Goal: Find contact information: Obtain details needed to contact an individual or organization

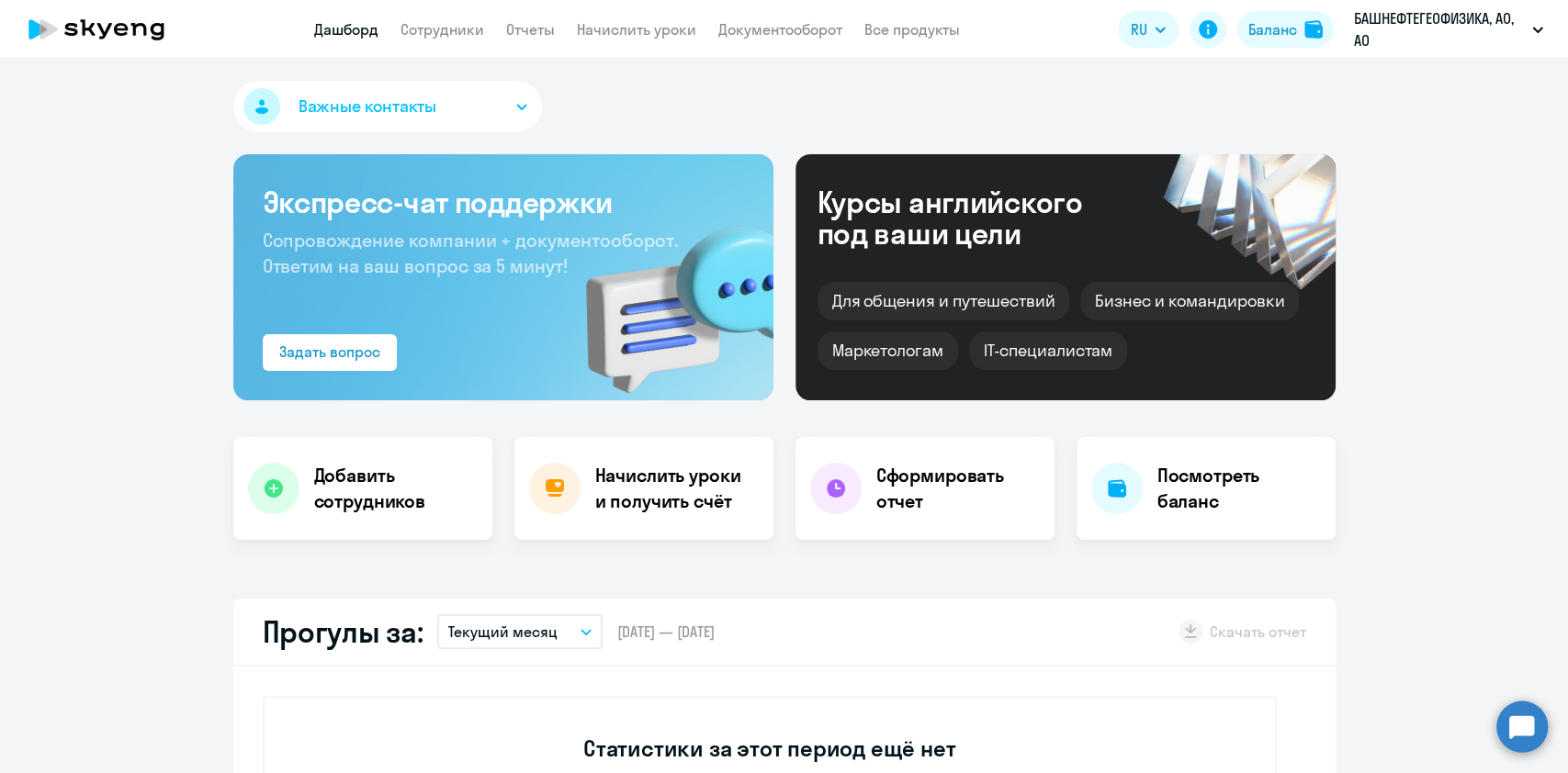
click at [426, 38] on link "Сотрудники" at bounding box center [443, 29] width 84 height 18
select select "30"
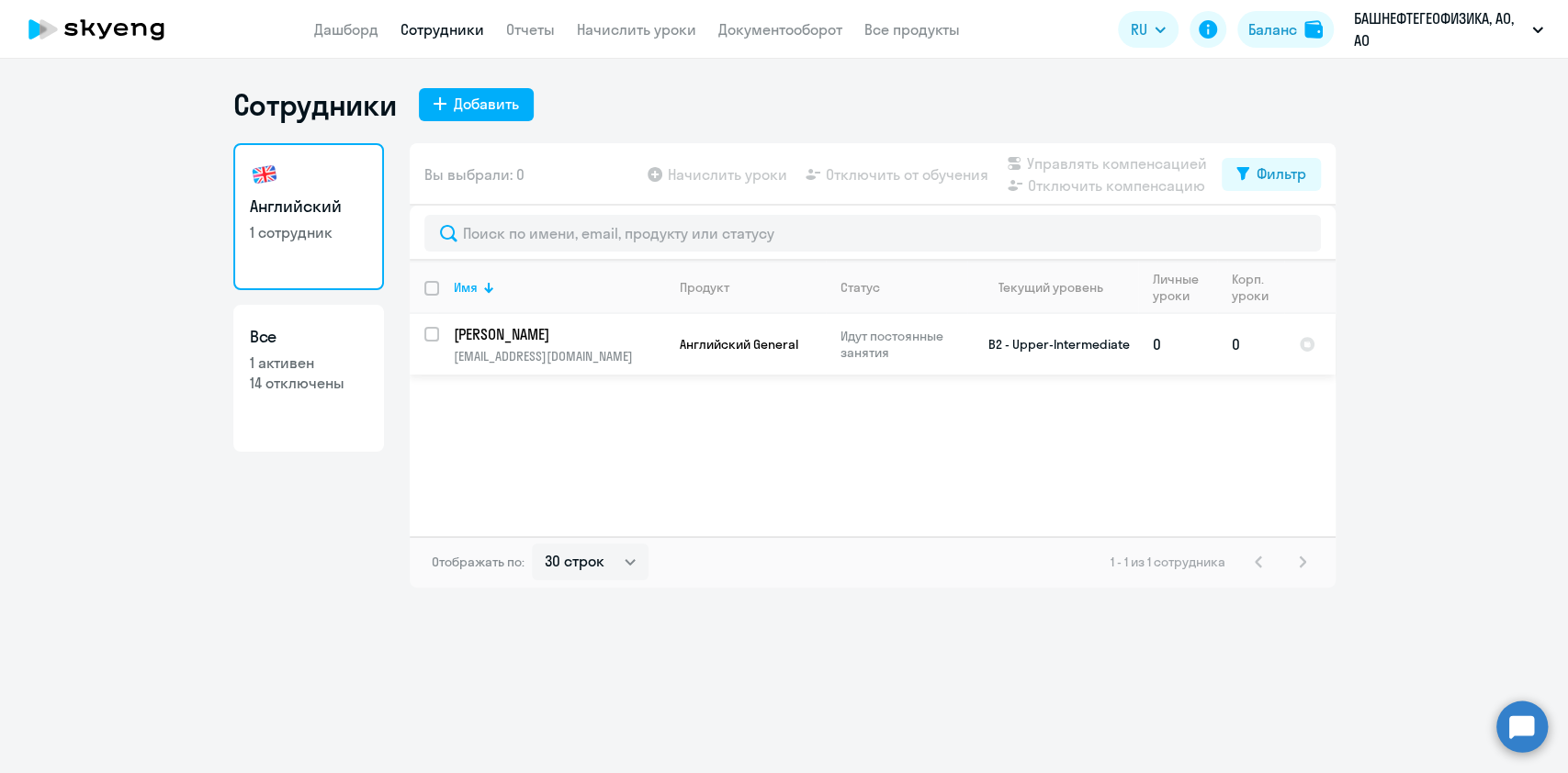
click at [536, 356] on p "[EMAIL_ADDRESS][DOMAIN_NAME]" at bounding box center [559, 356] width 210 height 16
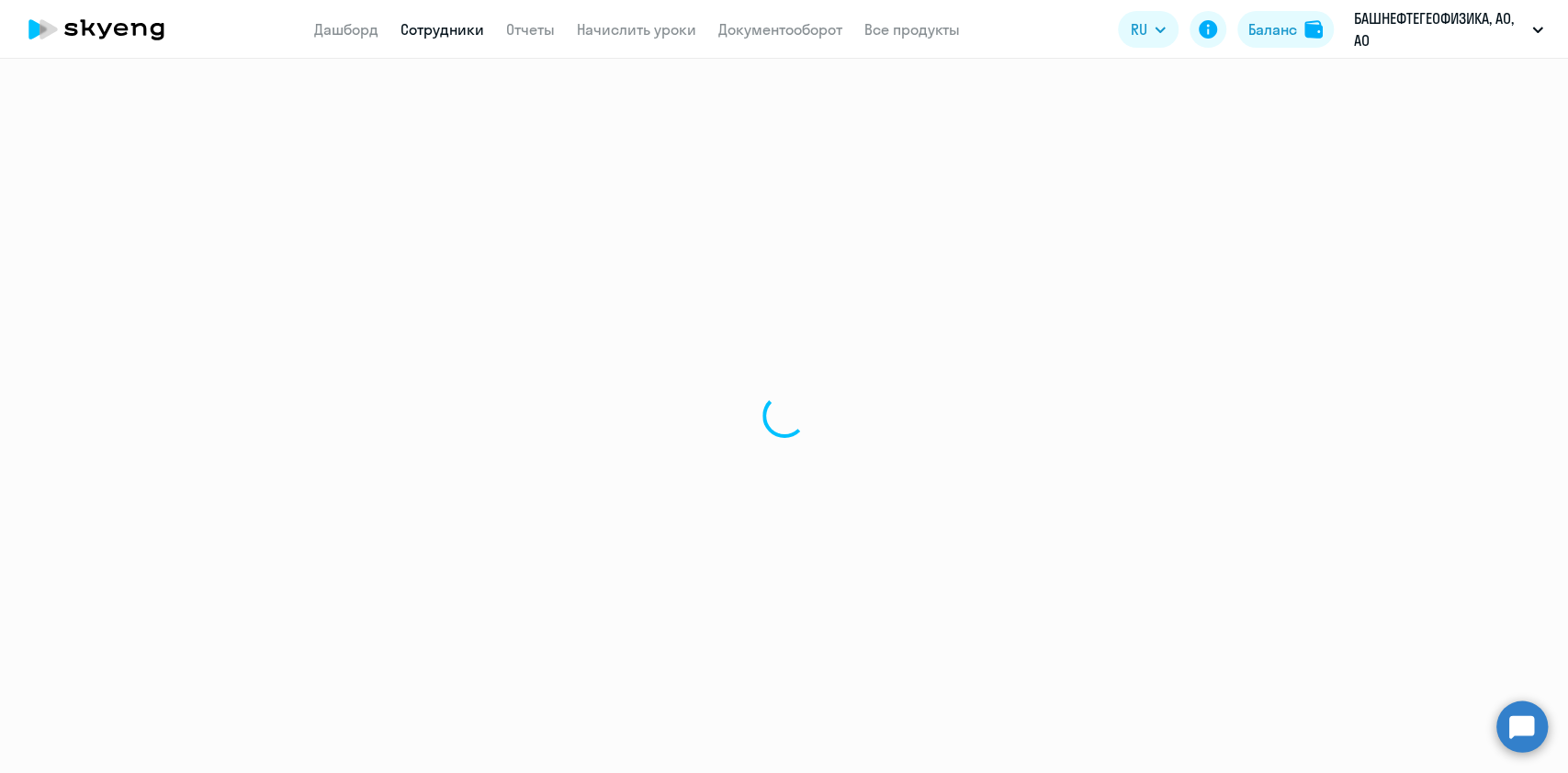
select select "english"
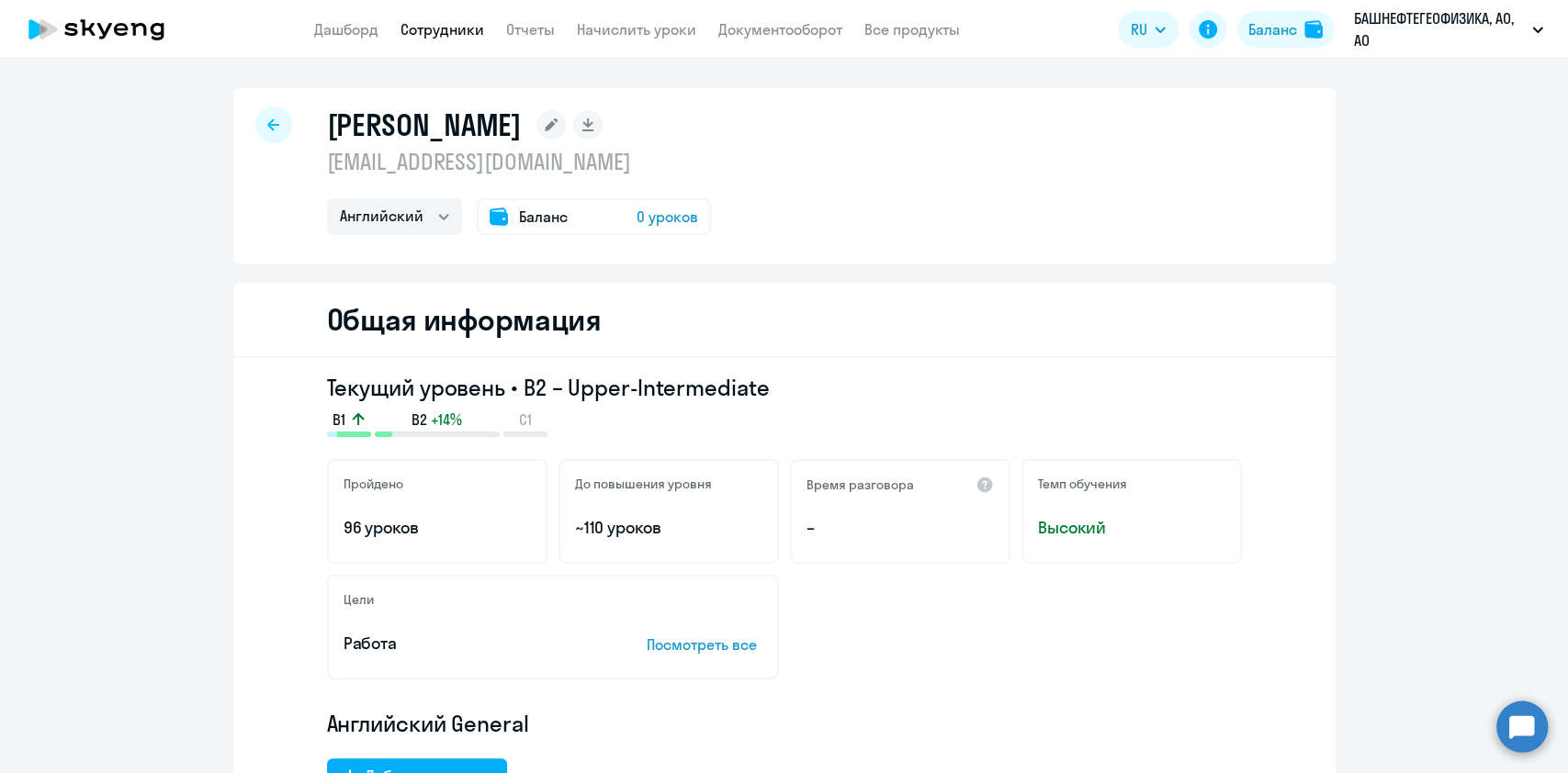
click at [456, 168] on p "[EMAIL_ADDRESS][DOMAIN_NAME]" at bounding box center [519, 161] width 384 height 30
copy p "mukhametovaaa"
click at [543, 157] on p "[EMAIL_ADDRESS][DOMAIN_NAME]" at bounding box center [519, 161] width 384 height 30
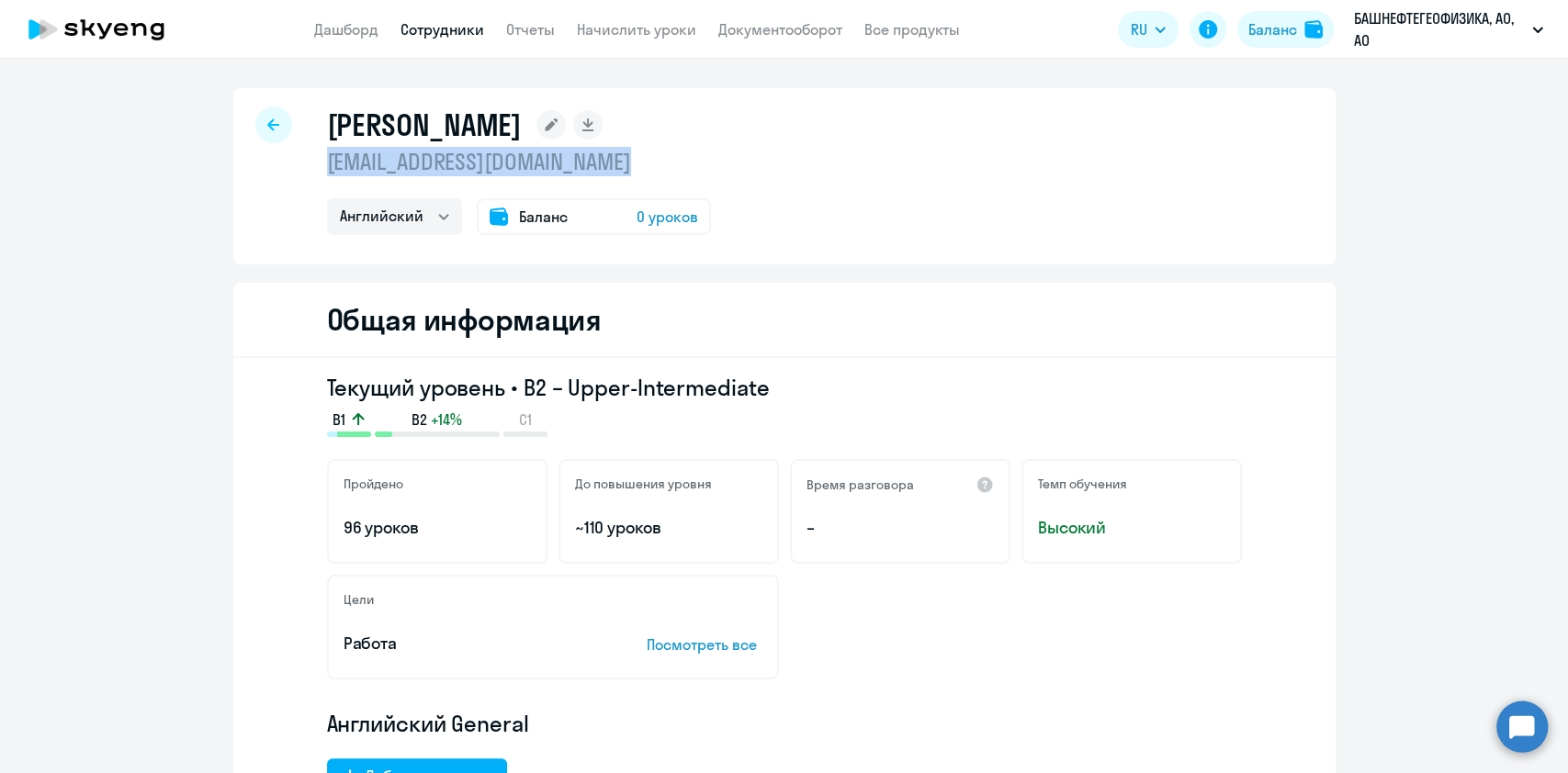
click at [543, 157] on p "[EMAIL_ADDRESS][DOMAIN_NAME]" at bounding box center [519, 161] width 384 height 30
copy p "[EMAIL_ADDRESS][DOMAIN_NAME]"
